Goal: Information Seeking & Learning: Learn about a topic

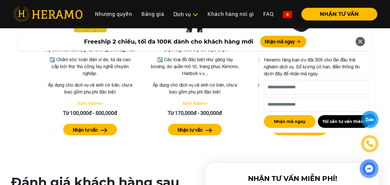
scroll to position [1270, 0]
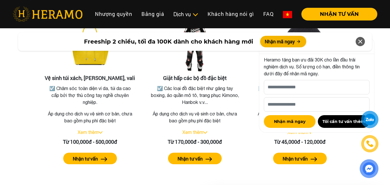
click at [360, 40] on icon at bounding box center [360, 41] width 7 height 10
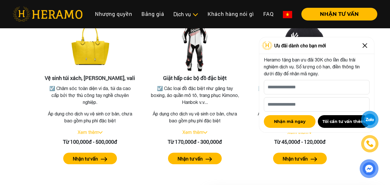
click at [365, 45] on img at bounding box center [364, 45] width 9 height 9
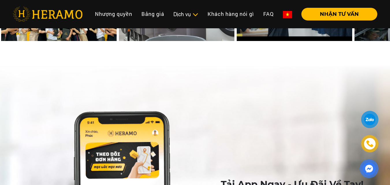
scroll to position [2596, 0]
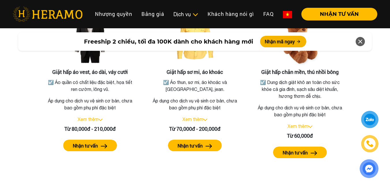
scroll to position [1068, 0]
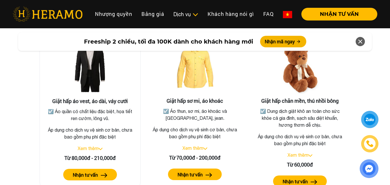
click at [96, 146] on link "Xem thêm" at bounding box center [88, 148] width 21 height 5
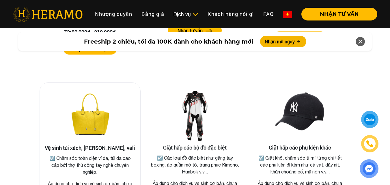
scroll to position [1096, 0]
